Goal: Task Accomplishment & Management: Use online tool/utility

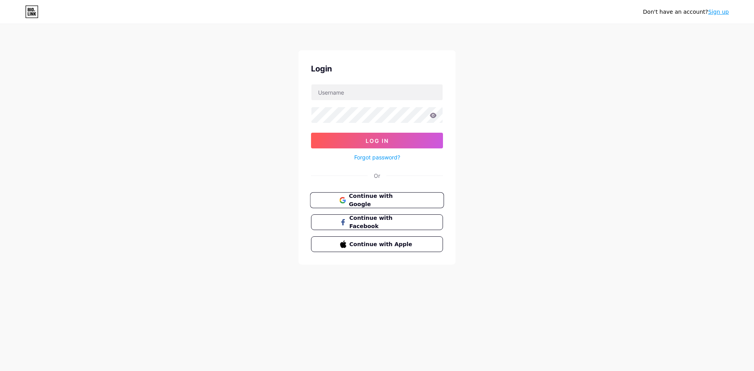
click at [366, 198] on span "Continue with Google" at bounding box center [382, 200] width 66 height 17
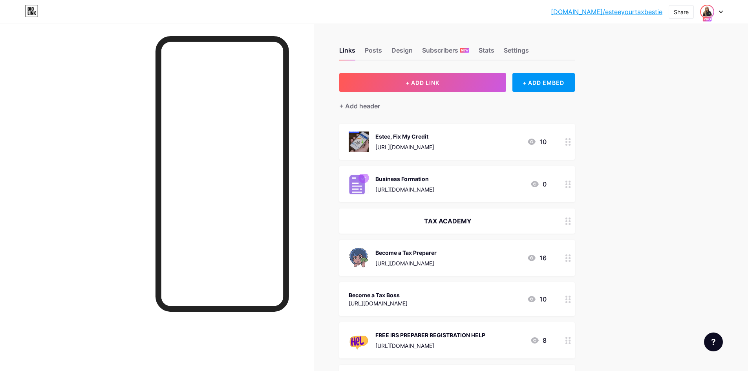
click at [711, 12] on img at bounding box center [707, 11] width 13 height 13
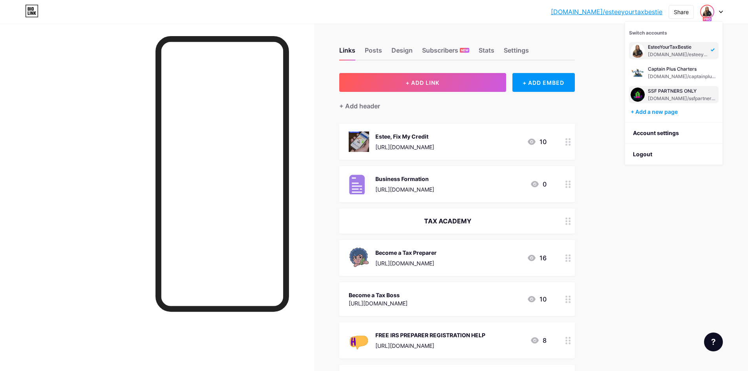
click at [673, 94] on div "SSF PARTNERS ONLY [DOMAIN_NAME]/ssfpartnersonly" at bounding box center [682, 95] width 69 height 14
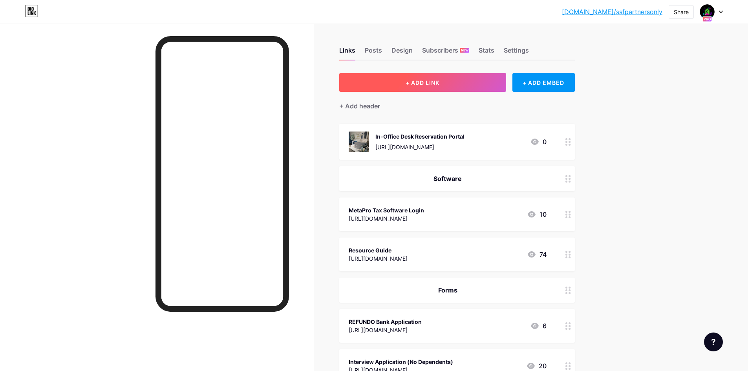
click at [428, 82] on span "+ ADD LINK" at bounding box center [423, 82] width 34 height 7
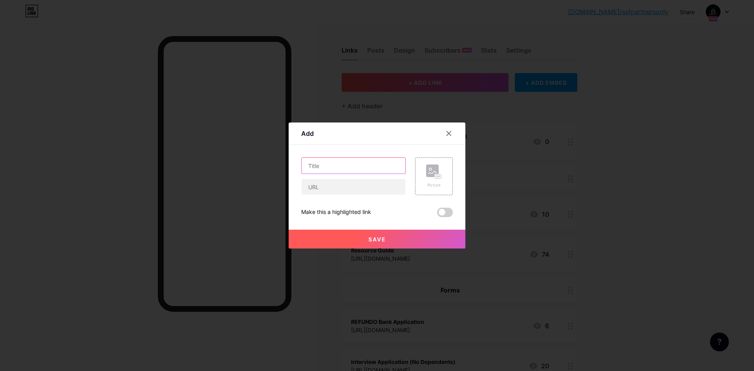
click at [336, 164] on input "text" at bounding box center [354, 166] width 104 height 16
type input "Due Diligence"
click at [351, 185] on input "text" at bounding box center [354, 187] width 104 height 16
type input "https://form.jotform.com/251204924001037"
click at [433, 179] on div "Picture" at bounding box center [434, 177] width 16 height 24
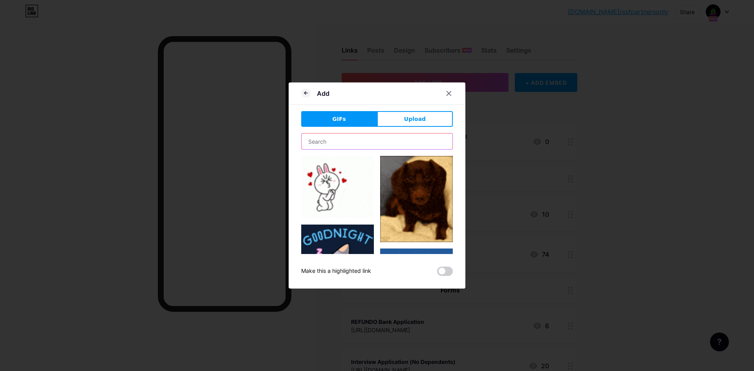
click at [349, 140] on input "text" at bounding box center [377, 142] width 151 height 16
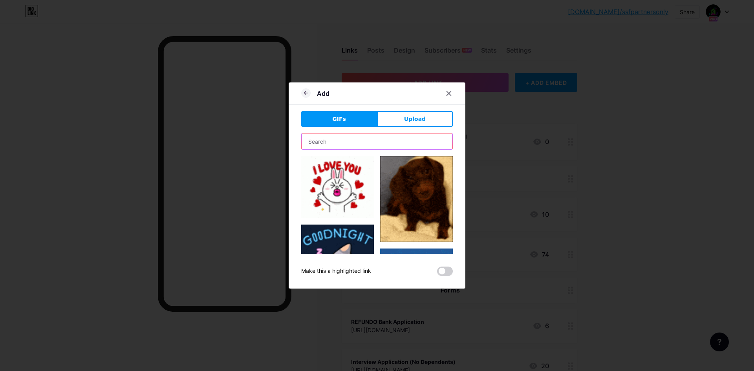
type input "s"
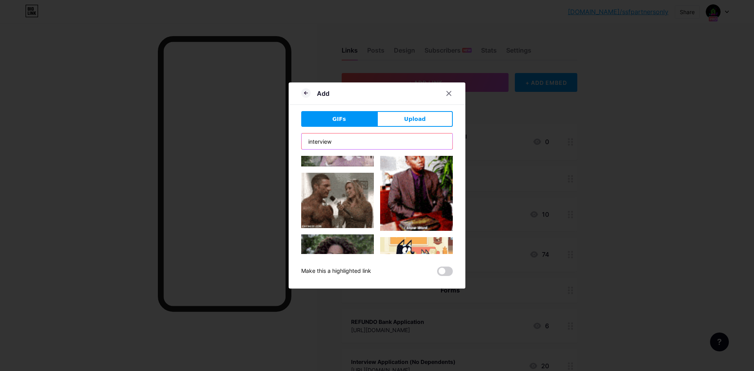
scroll to position [353, 0]
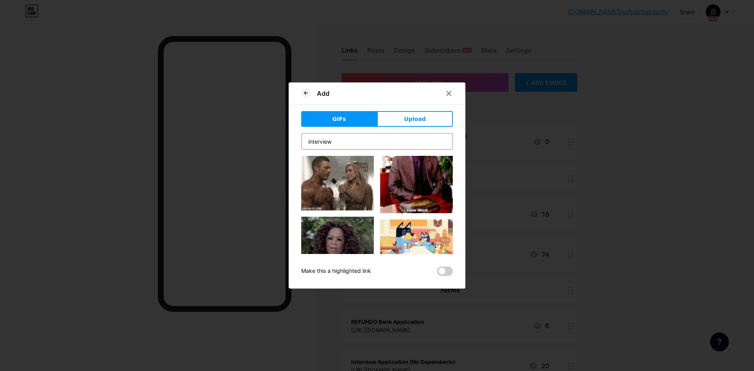
drag, startPoint x: 313, startPoint y: 139, endPoint x: 288, endPoint y: 140, distance: 25.1
click at [289, 140] on div "Add GIFs Upload Content YouTube Play YouTube video without leaving your page. A…" at bounding box center [377, 185] width 177 height 206
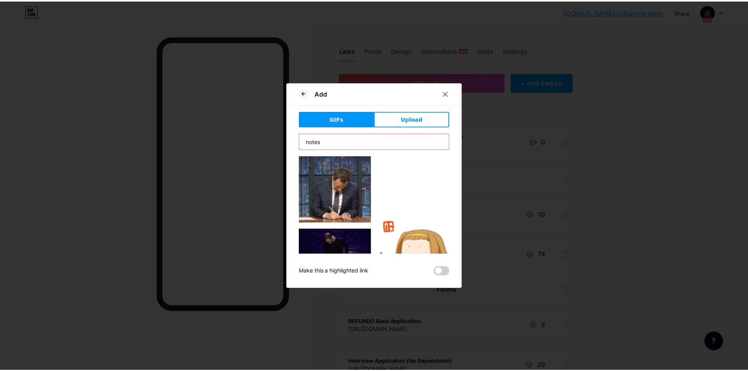
scroll to position [79, 0]
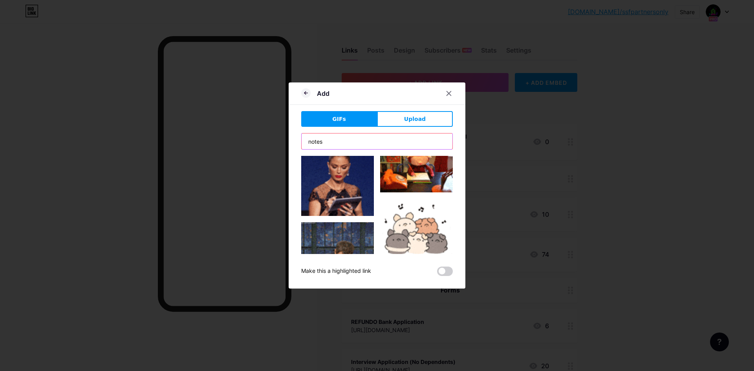
type input "notes"
click at [333, 185] on img at bounding box center [337, 179] width 73 height 73
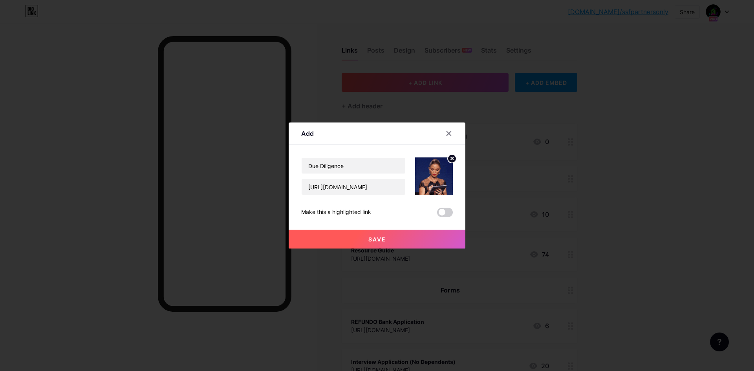
click at [380, 238] on span "Save" at bounding box center [377, 239] width 18 height 7
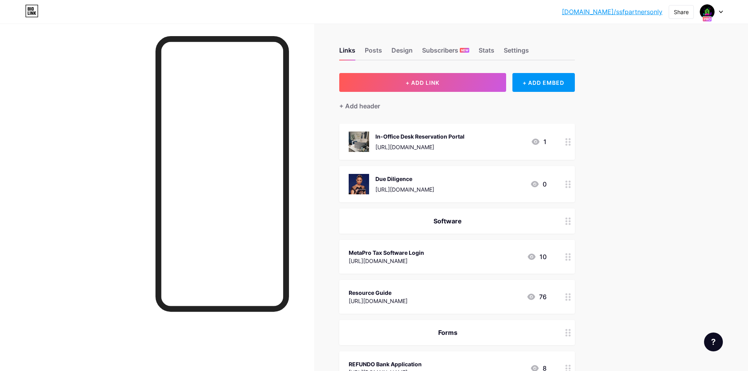
click at [566, 181] on div at bounding box center [567, 184] width 13 height 36
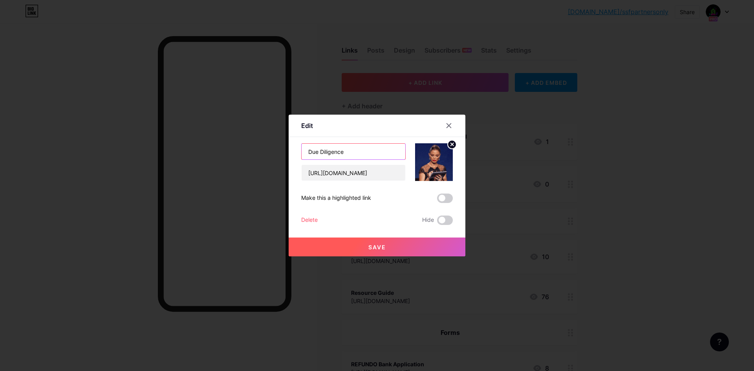
click at [343, 151] on input "Due Diligence" at bounding box center [354, 152] width 104 height 16
type input "Due Diligence Notes Templates"
click at [373, 244] on span "Save" at bounding box center [377, 247] width 18 height 7
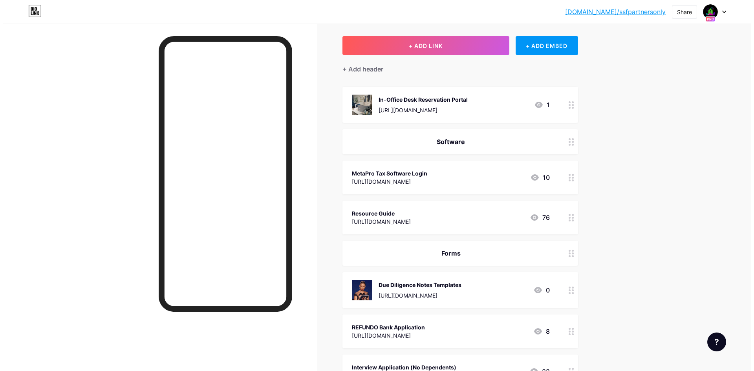
scroll to position [0, 0]
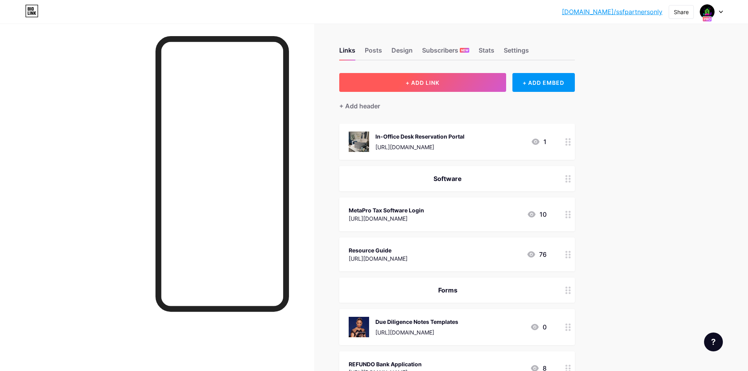
click at [426, 79] on button "+ ADD LINK" at bounding box center [422, 82] width 167 height 19
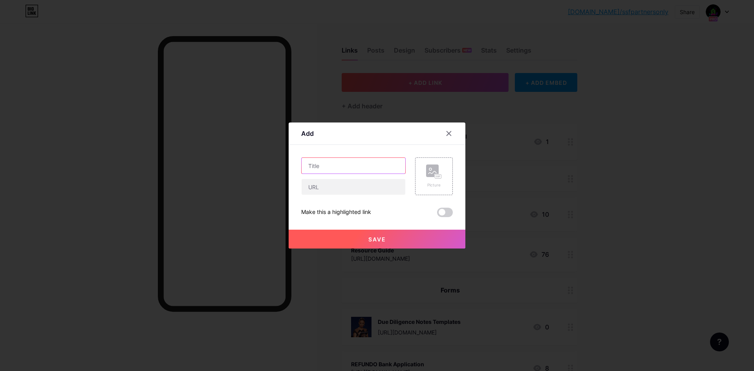
click at [334, 168] on input "text" at bounding box center [354, 166] width 104 height 16
type input "g"
type input "Group Me"
click at [437, 177] on rect at bounding box center [438, 177] width 6 height 4
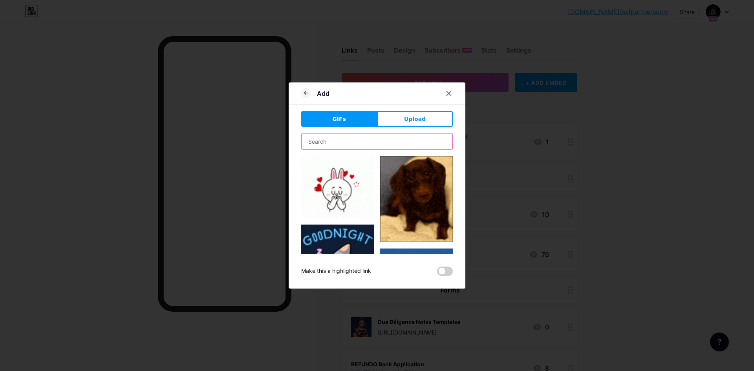
click at [348, 140] on input "text" at bounding box center [377, 142] width 151 height 16
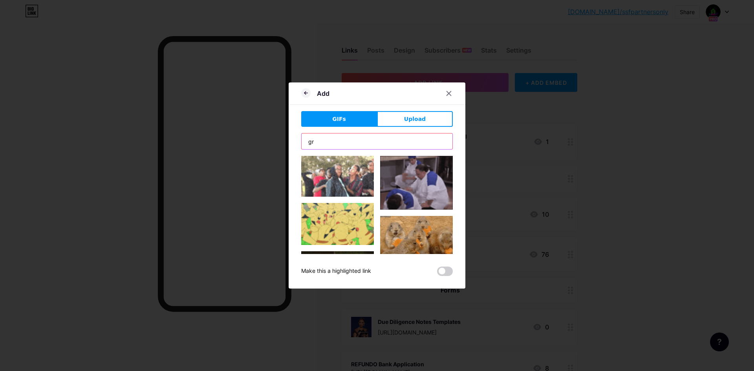
type input "g"
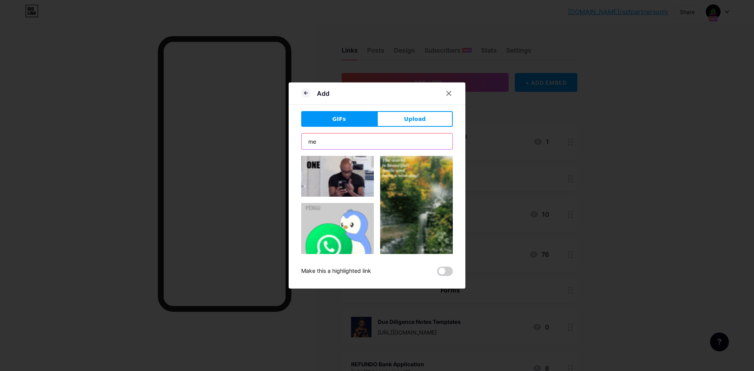
type input "m"
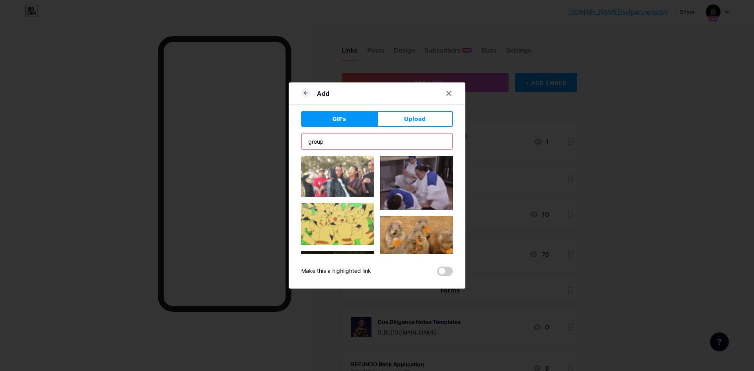
type input "group"
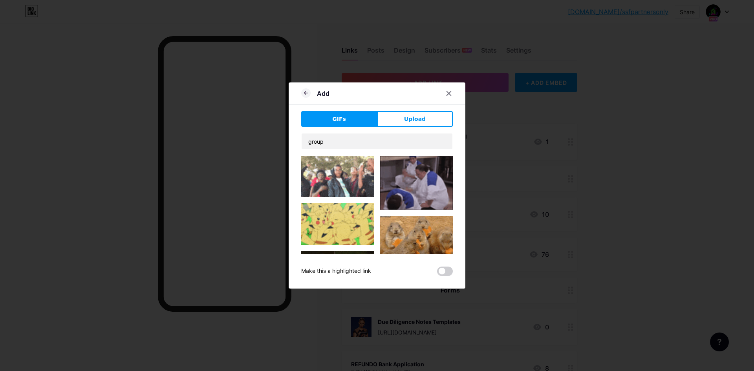
click at [345, 177] on img at bounding box center [337, 176] width 73 height 41
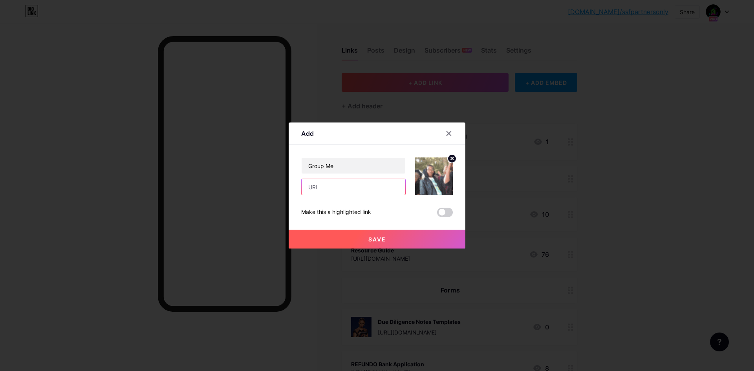
click at [348, 187] on input "text" at bounding box center [354, 187] width 104 height 16
type input "[URL][DOMAIN_NAME]"
drag, startPoint x: 369, startPoint y: 237, endPoint x: 374, endPoint y: 237, distance: 5.5
click at [369, 237] on span "Save" at bounding box center [377, 239] width 18 height 7
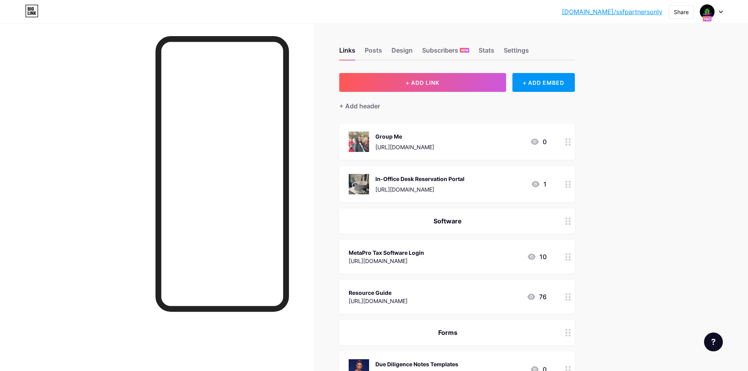
click at [497, 135] on div "Group Me https://form.jotform.com/241611510168043 0" at bounding box center [448, 142] width 198 height 20
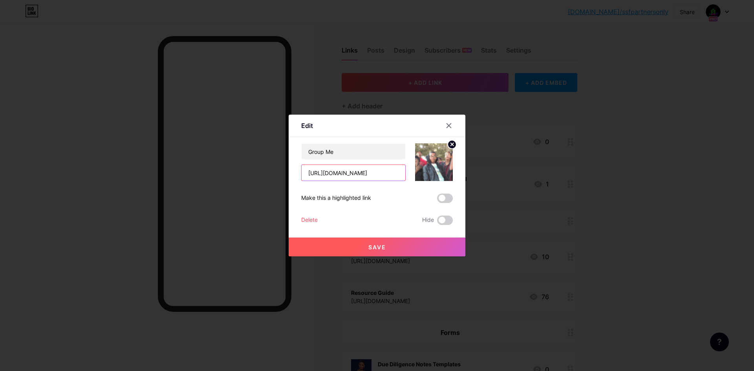
click at [366, 176] on input "[URL][DOMAIN_NAME]" at bounding box center [354, 173] width 104 height 16
click at [365, 175] on input "[URL][DOMAIN_NAME]" at bounding box center [354, 173] width 104 height 16
drag, startPoint x: 365, startPoint y: 175, endPoint x: 353, endPoint y: 172, distance: 12.7
click at [353, 172] on input "[URL][DOMAIN_NAME]" at bounding box center [354, 173] width 104 height 16
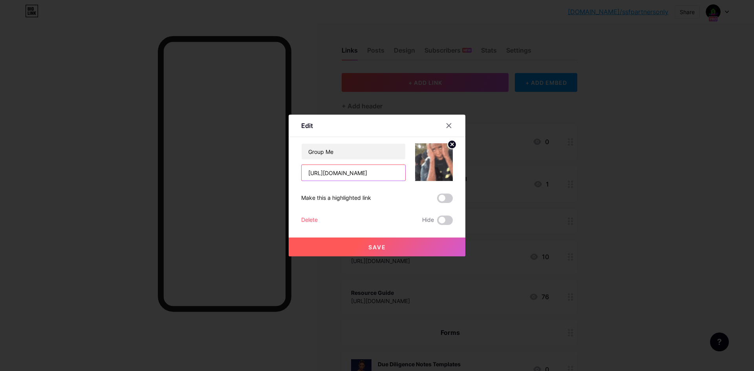
click at [368, 178] on input "[URL][DOMAIN_NAME]" at bounding box center [354, 173] width 104 height 16
click at [368, 175] on input "[URL][DOMAIN_NAME]" at bounding box center [354, 173] width 104 height 16
paste input "https://groupme.com/join_group/101310194/eutEs5WK"
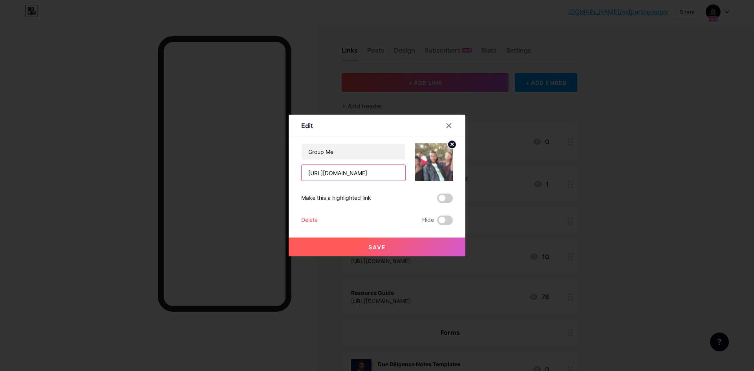
scroll to position [0, 51]
type input "https://groupme.com/join_group/101310194/eutEs5WK"
click at [376, 241] on button "Save" at bounding box center [377, 247] width 177 height 19
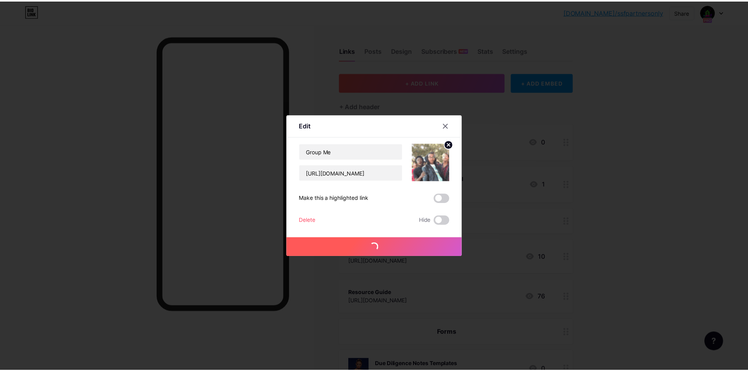
scroll to position [0, 0]
